Goal: Information Seeking & Learning: Learn about a topic

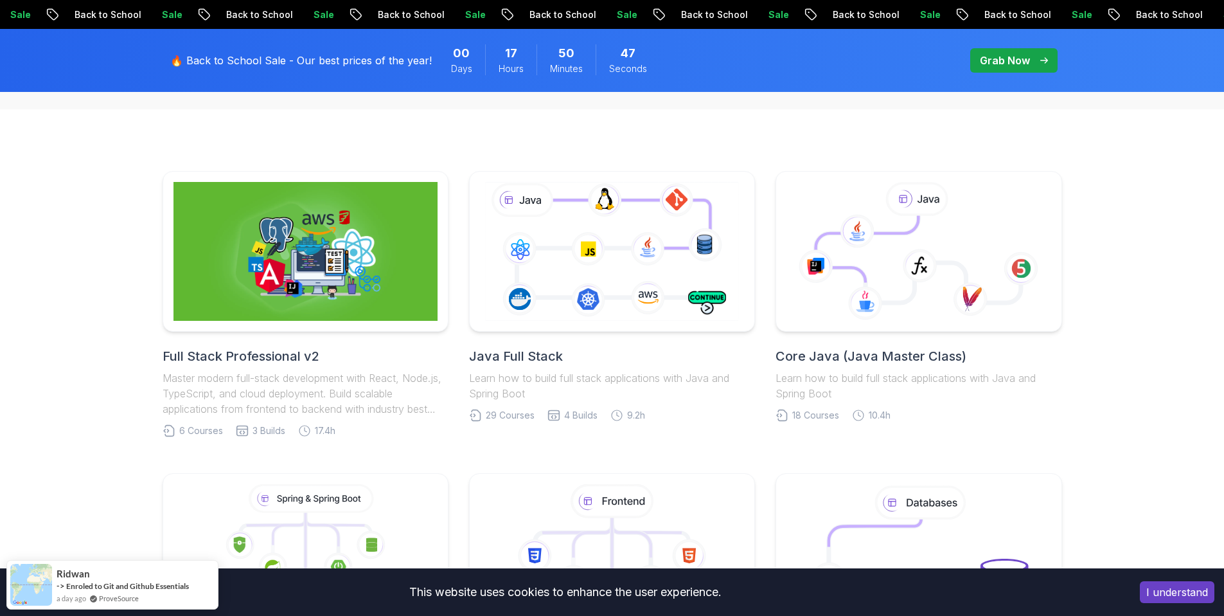
scroll to position [273, 0]
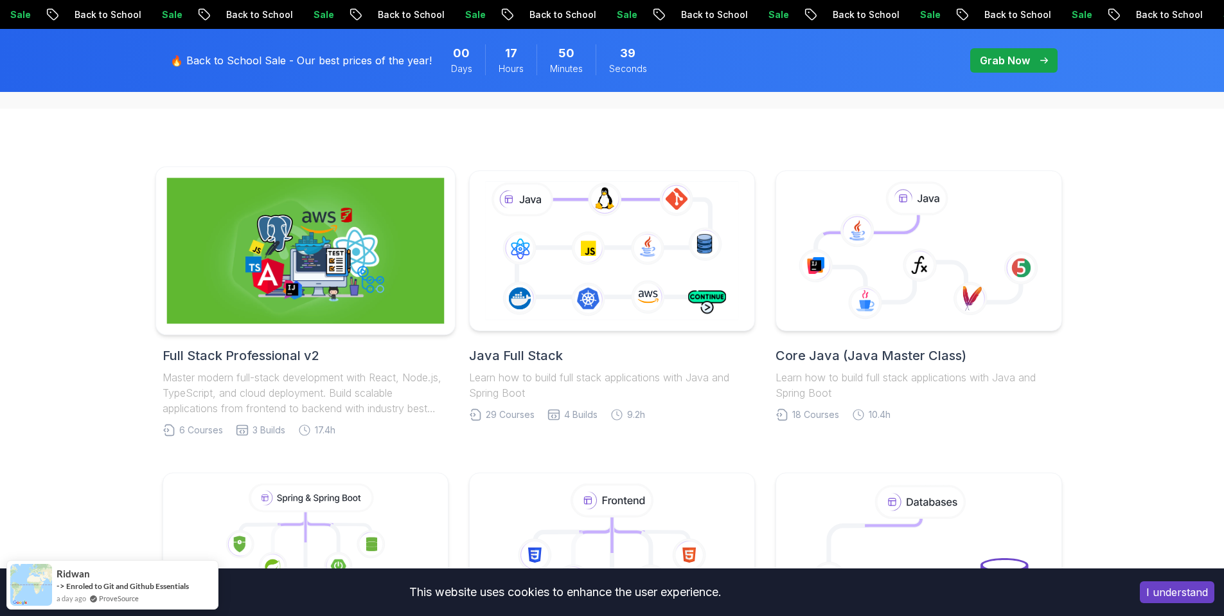
click at [234, 238] on img at bounding box center [305, 251] width 278 height 146
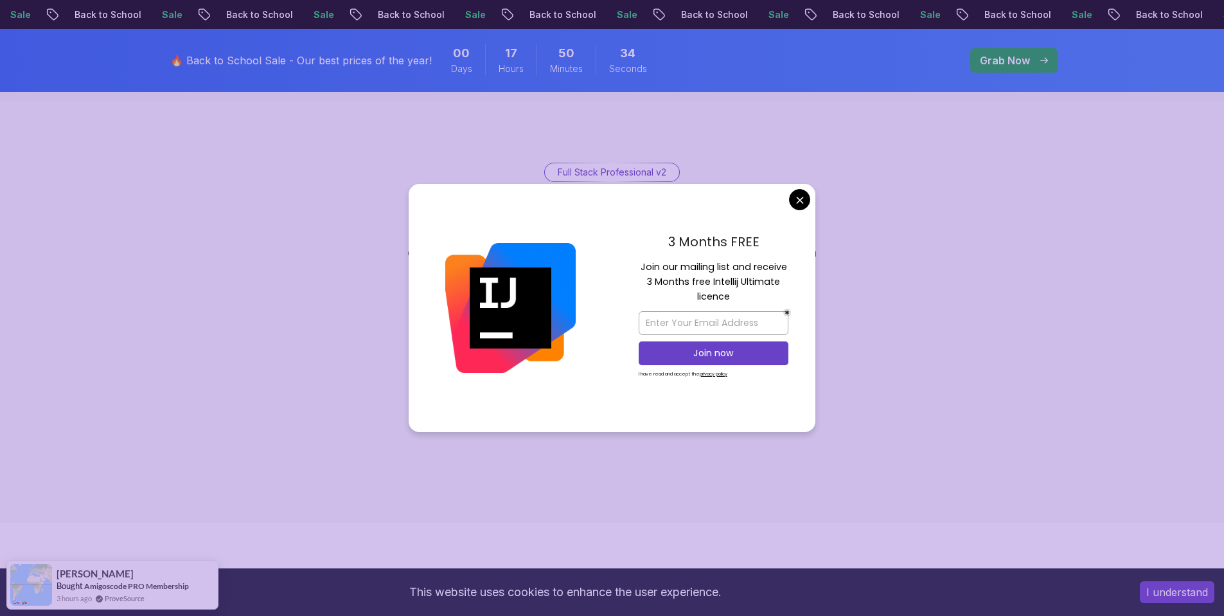
scroll to position [53, 0]
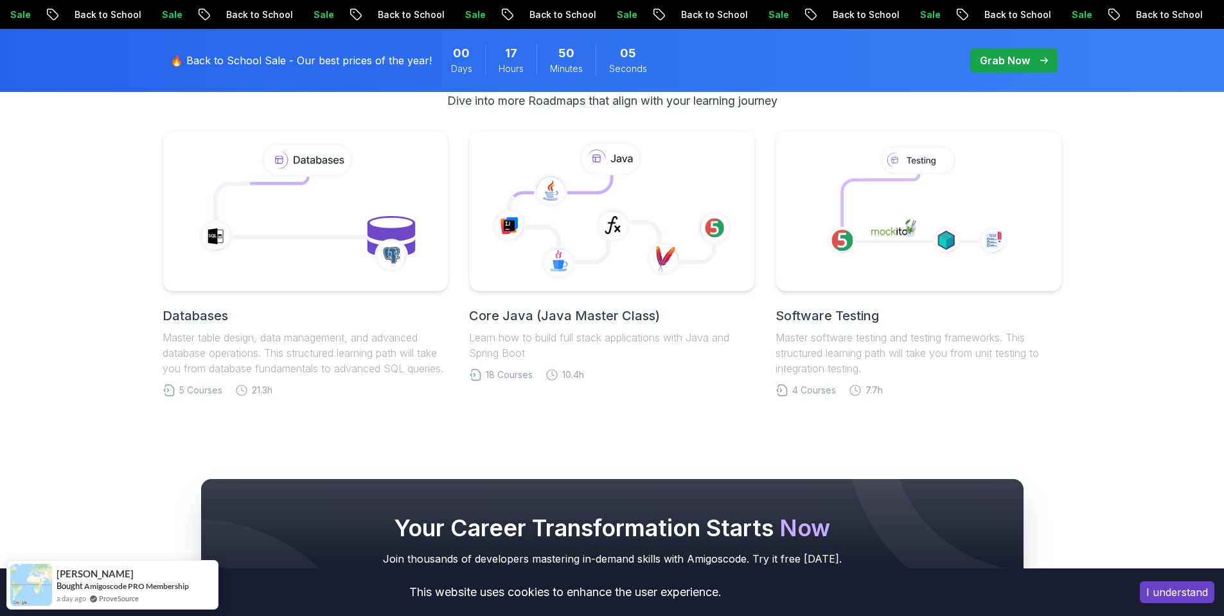
scroll to position [2716, 0]
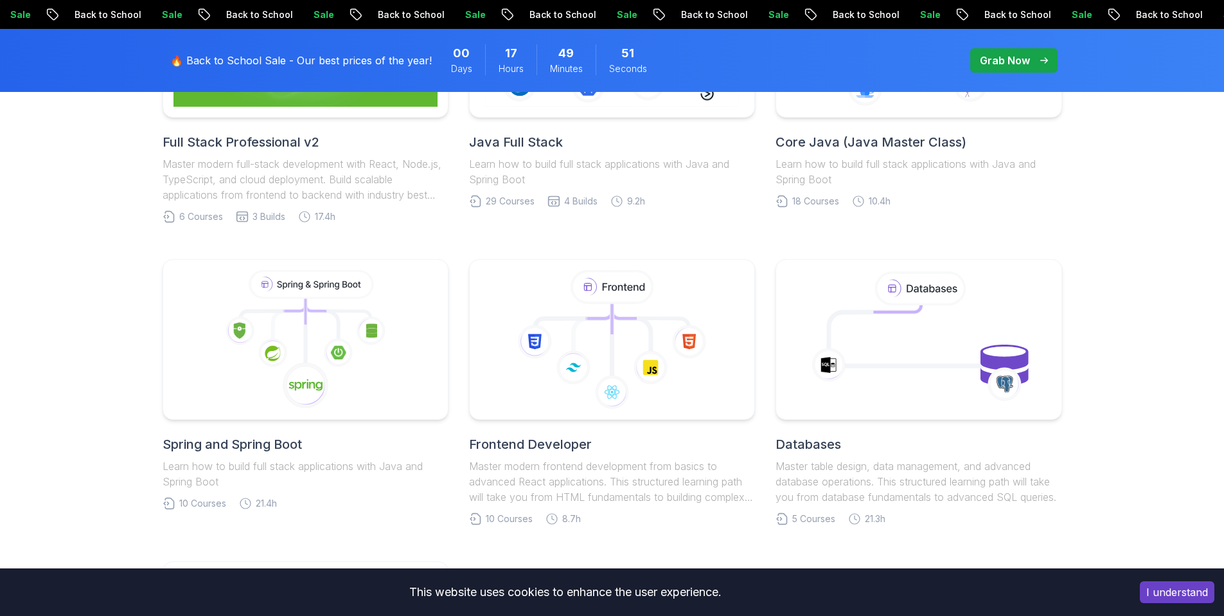
scroll to position [273, 0]
